Goal: Information Seeking & Learning: Learn about a topic

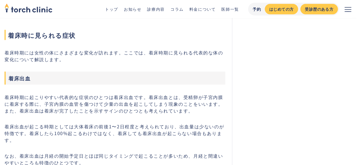
scroll to position [827, 0]
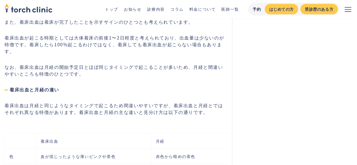
click at [44, 102] on p "着床出血は月経と同じようなタイミングで起こるため間違いやすいですが、着床出血と月経とではそれぞれ異なる特徴があります。着床出血と月経の主な違いと見分け方は以下…" at bounding box center [115, 109] width 221 height 14
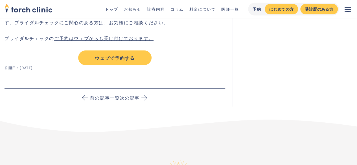
scroll to position [2997, 0]
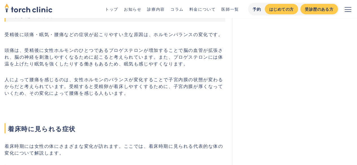
scroll to position [753, 0]
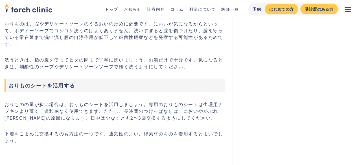
scroll to position [1867, 0]
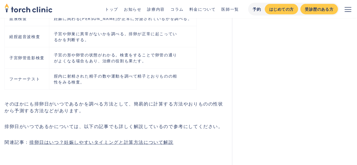
scroll to position [1829, 0]
